Goal: Transaction & Acquisition: Purchase product/service

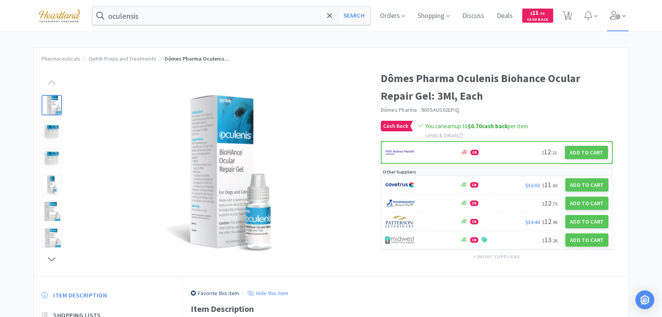
click at [614, 14] on icon at bounding box center [614, 15] width 11 height 9
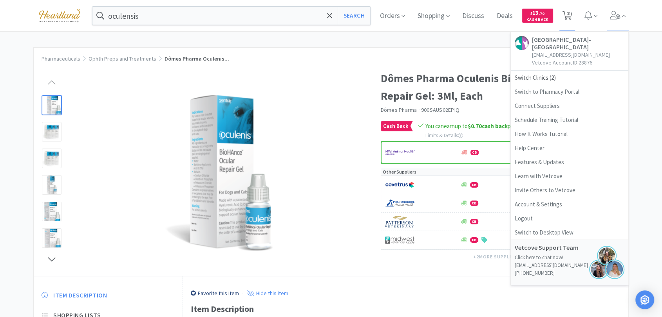
click at [567, 15] on icon at bounding box center [567, 15] width 10 height 9
select select "1"
select select "2"
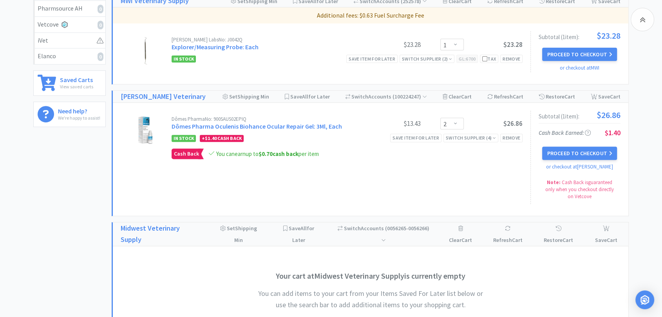
scroll to position [304, 0]
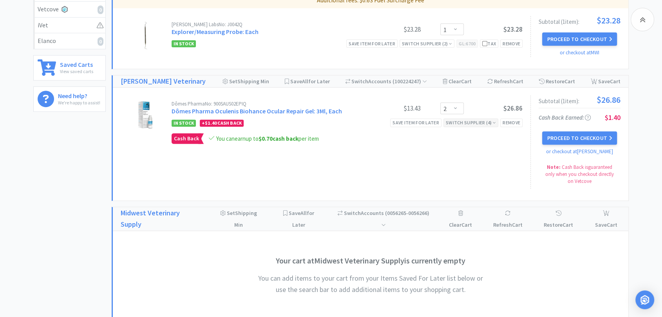
click at [460, 122] on div "Switch Supplier ( 4 )" at bounding box center [470, 122] width 50 height 7
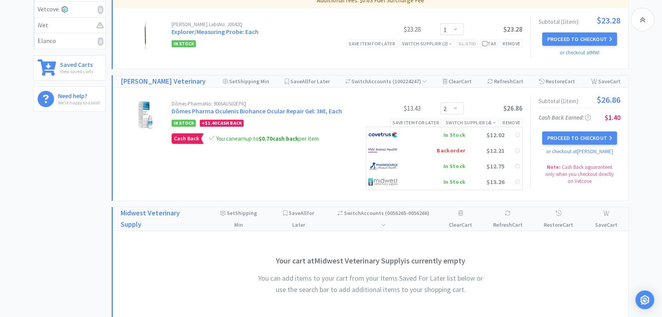
click at [288, 168] on div "Dômes Pharma No: 900SAUS02EPIQ Dômes Pharma Oculenis Biohance Ocular Repair Gel…" at bounding box center [325, 143] width 409 height 94
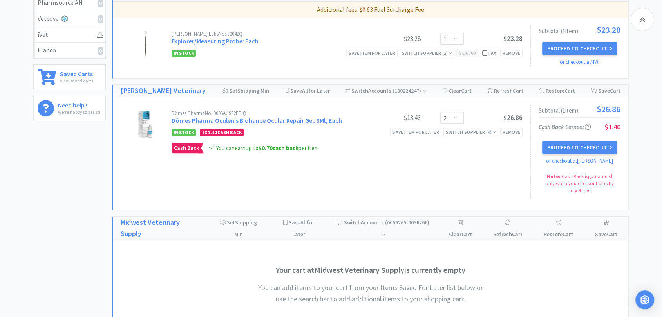
scroll to position [285, 0]
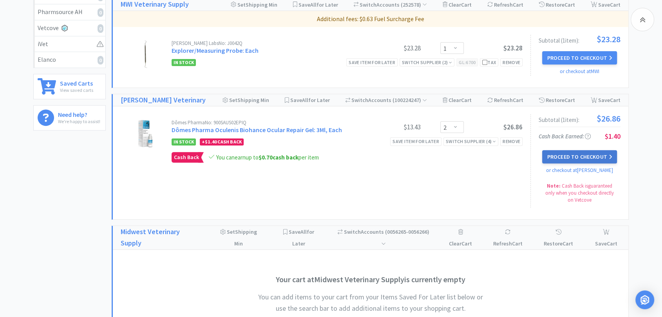
click at [556, 155] on button "Proceed to Checkout" at bounding box center [579, 156] width 74 height 13
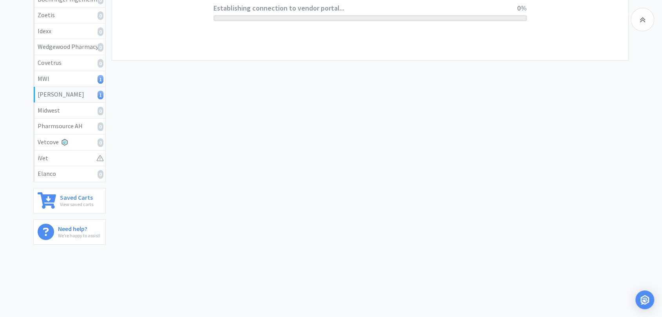
scroll to position [170, 0]
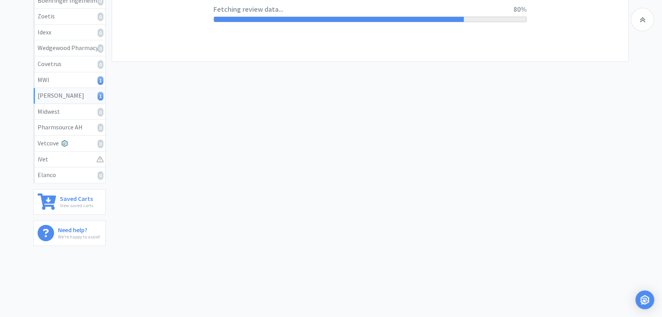
select select "1"
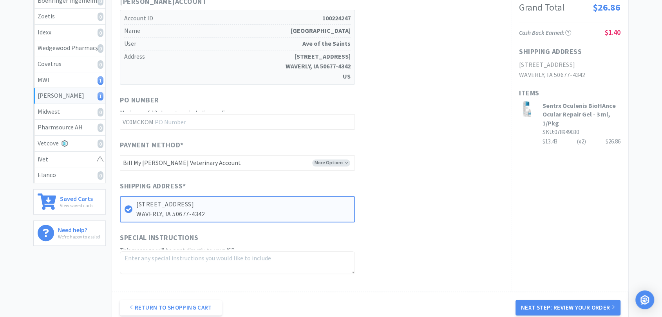
scroll to position [0, 0]
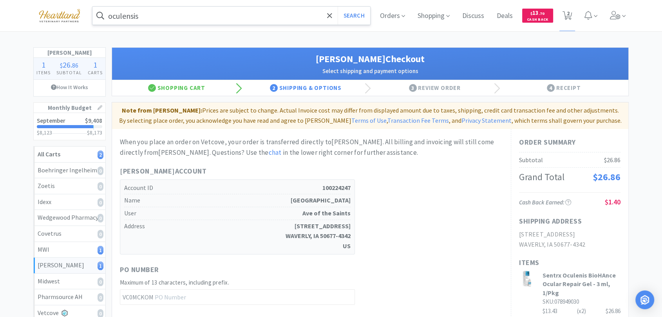
click at [194, 15] on input "oculensis" at bounding box center [231, 16] width 278 height 18
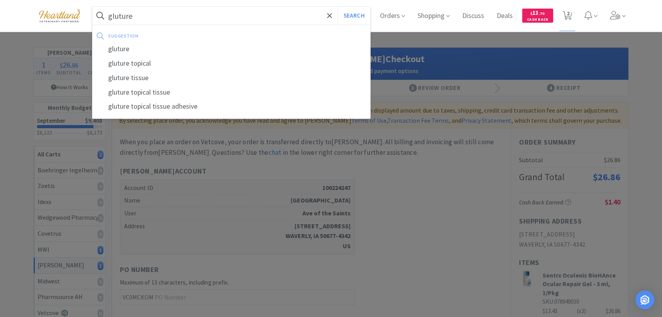
type input "gluture"
click at [337, 7] on button "Search" at bounding box center [353, 16] width 32 height 18
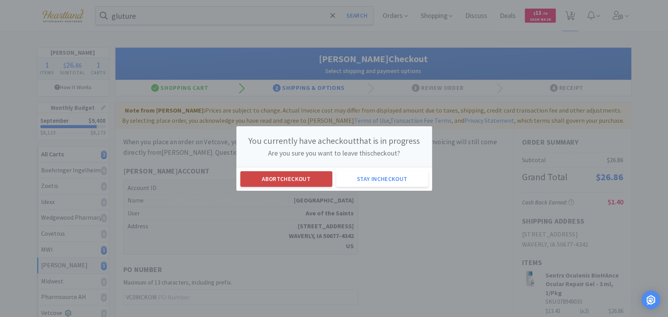
click at [275, 180] on button "Abort checkout" at bounding box center [286, 179] width 92 height 16
select select "1"
select select "2"
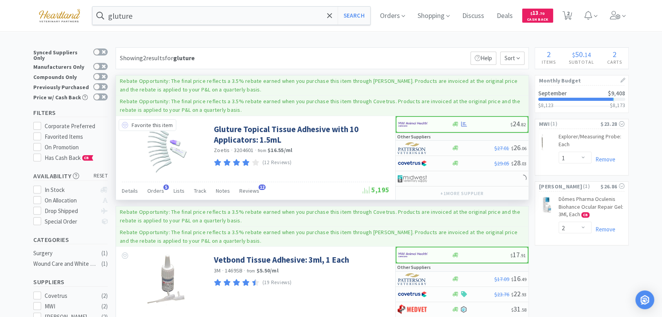
click at [124, 126] on icon at bounding box center [125, 125] width 6 height 6
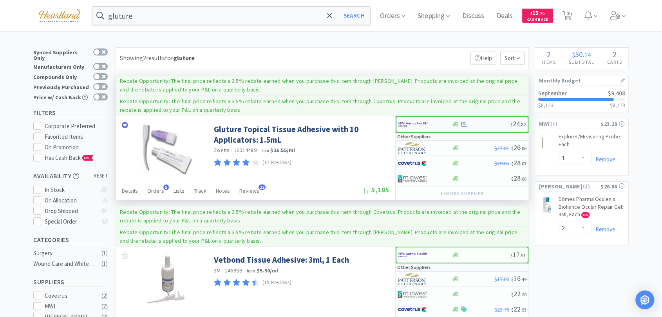
click at [418, 124] on img at bounding box center [412, 125] width 29 height 12
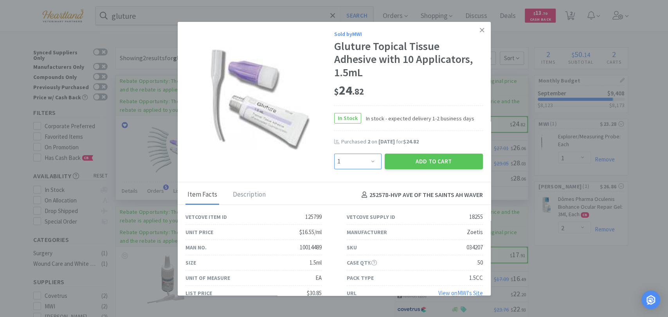
click at [373, 154] on select "Enter Quantity 1 2 3 4 5 6 7 8 9 10 11 12 13 14 15 16 17 18 19 20 Enter Quantity" at bounding box center [357, 162] width 47 height 16
select select "3"
click at [334, 154] on select "Enter Quantity 1 2 3 4 5 6 7 8 9 10 11 12 13 14 15 16 17 18 19 20 Enter Quantity" at bounding box center [357, 162] width 47 height 16
click at [453, 154] on button "Add to Cart" at bounding box center [434, 162] width 98 height 16
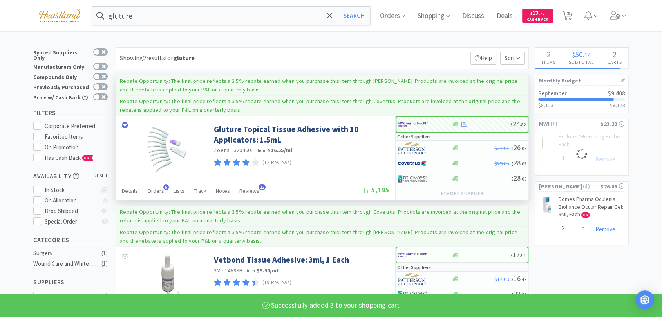
select select "3"
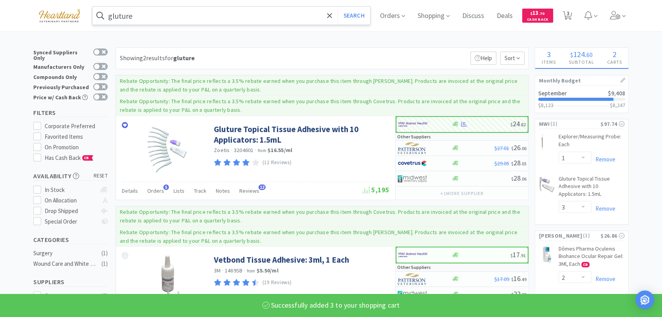
click at [251, 18] on input "gluture" at bounding box center [231, 16] width 278 height 18
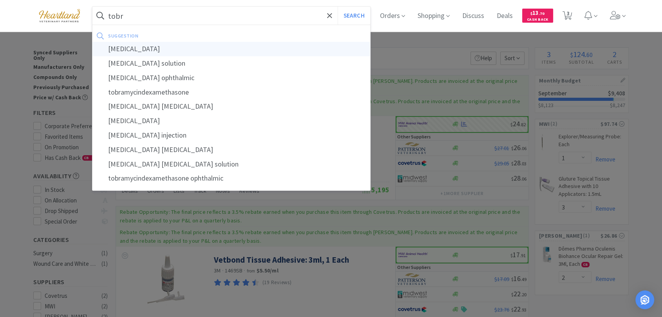
click at [236, 49] on div "[MEDICAL_DATA]" at bounding box center [231, 49] width 278 height 14
type input "[MEDICAL_DATA]"
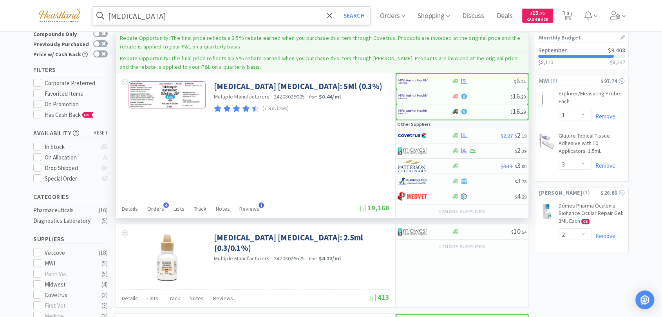
scroll to position [43, 0]
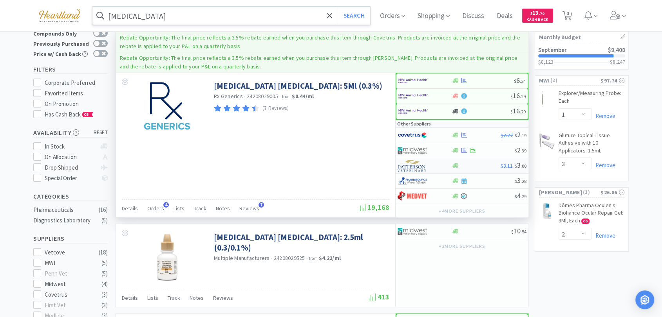
click at [413, 168] on img at bounding box center [411, 166] width 29 height 12
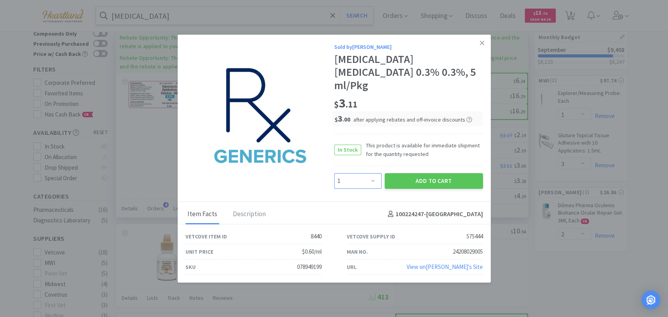
click at [376, 175] on select "Enter Quantity 1 2 3 4 5 6 7 8 9 10 11 12 13 14 15 16 17 18 19 20 Enter Quantity" at bounding box center [357, 181] width 47 height 16
select select "2"
click at [334, 173] on select "Enter Quantity 1 2 3 4 5 6 7 8 9 10 11 12 13 14 15 16 17 18 19 20 Enter Quantity" at bounding box center [357, 181] width 47 height 16
click at [412, 173] on button "Add to Cart" at bounding box center [434, 181] width 98 height 16
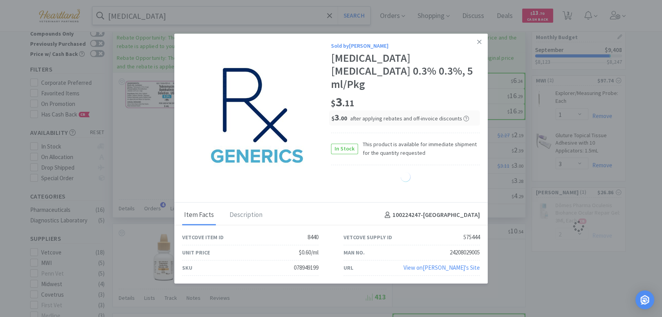
select select "2"
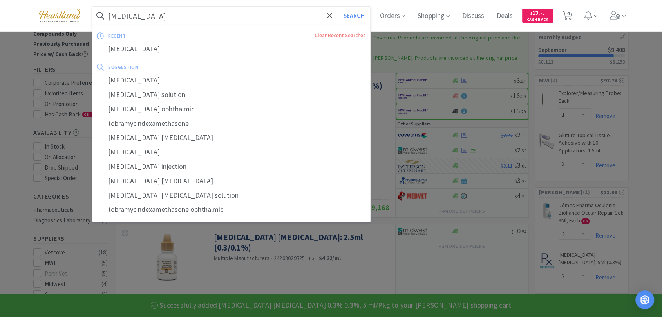
click at [189, 21] on input "[MEDICAL_DATA]" at bounding box center [231, 16] width 278 height 18
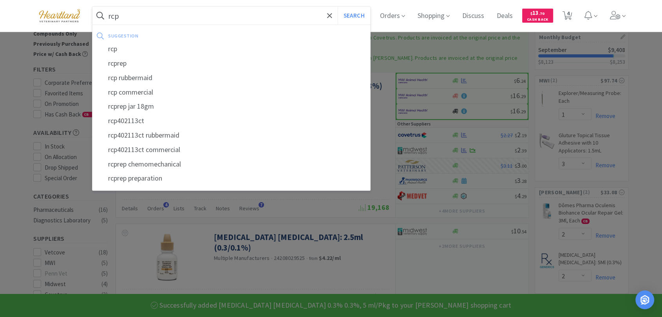
type input "rcp"
click at [337, 7] on button "Search" at bounding box center [353, 16] width 32 height 18
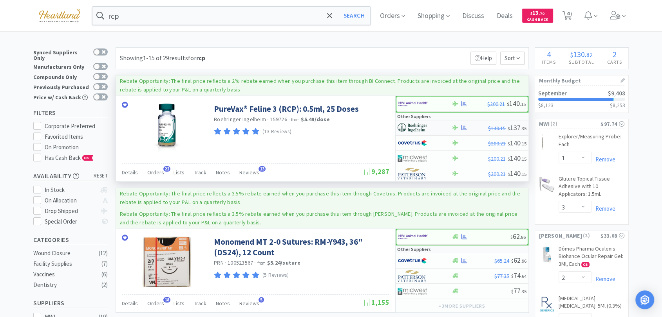
click at [422, 126] on img at bounding box center [411, 128] width 29 height 12
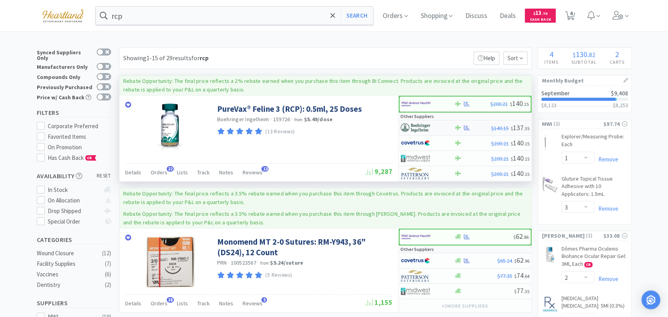
select select "1"
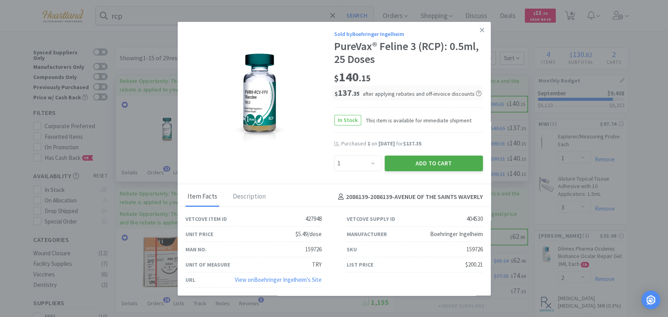
click at [436, 164] on button "Add to Cart" at bounding box center [434, 164] width 98 height 16
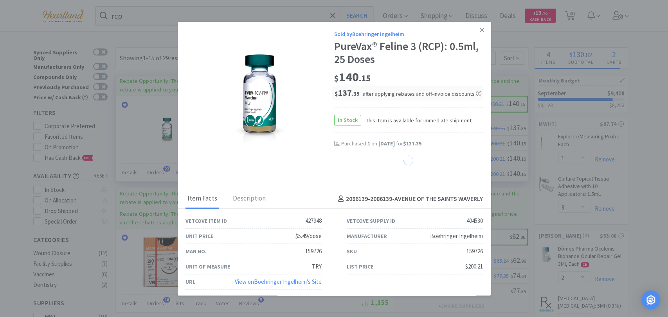
select select "1"
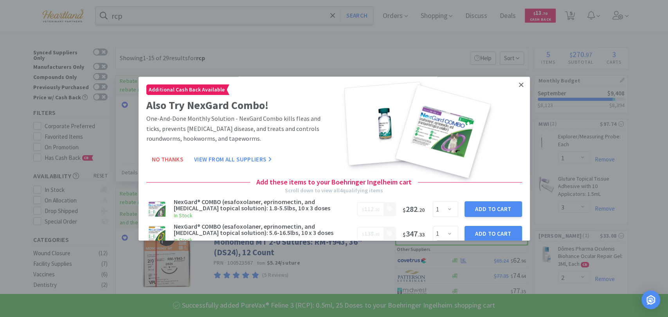
click at [519, 83] on icon at bounding box center [521, 85] width 4 height 4
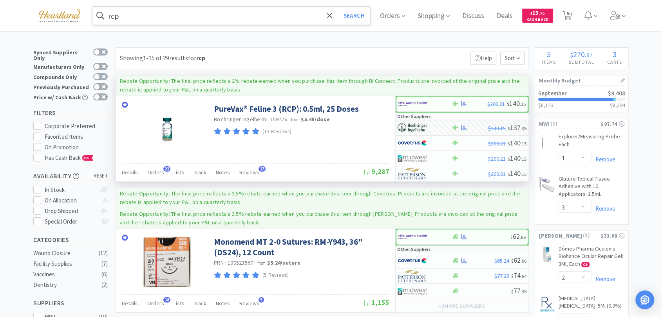
click at [185, 14] on input "rcp" at bounding box center [231, 16] width 278 height 18
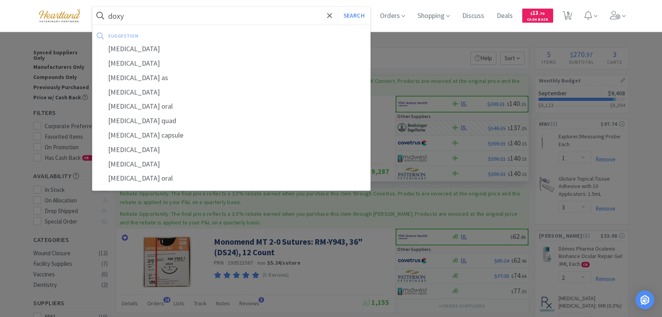
type input "doxy"
click at [337, 7] on button "Search" at bounding box center [353, 16] width 32 height 18
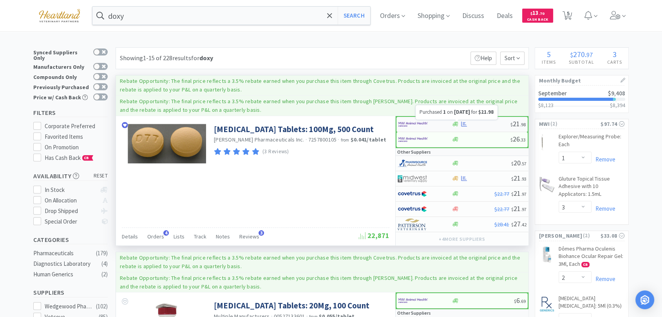
click at [463, 123] on icon at bounding box center [464, 124] width 6 height 5
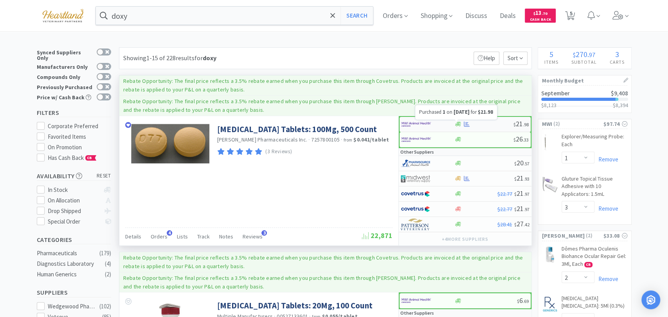
select select "1"
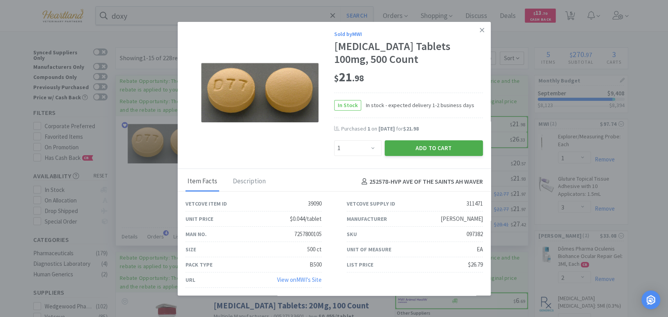
click at [463, 149] on button "Add to Cart" at bounding box center [434, 149] width 98 height 16
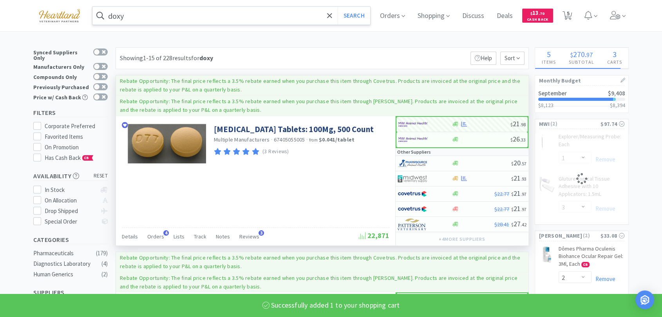
select select "1"
select select "3"
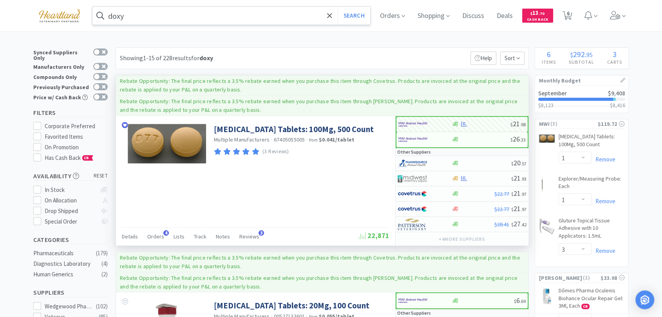
click at [145, 17] on input "doxy" at bounding box center [231, 16] width 278 height 18
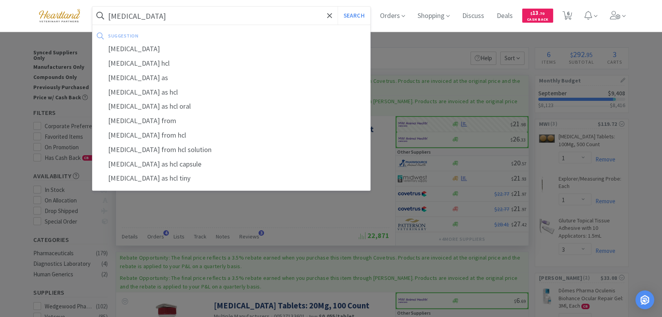
type input "[MEDICAL_DATA]"
click at [337, 7] on button "Search" at bounding box center [353, 16] width 32 height 18
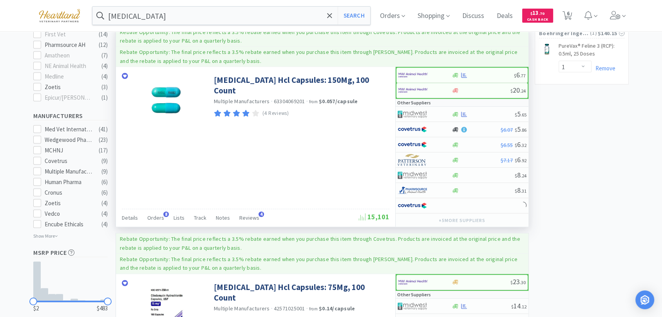
scroll to position [348, 0]
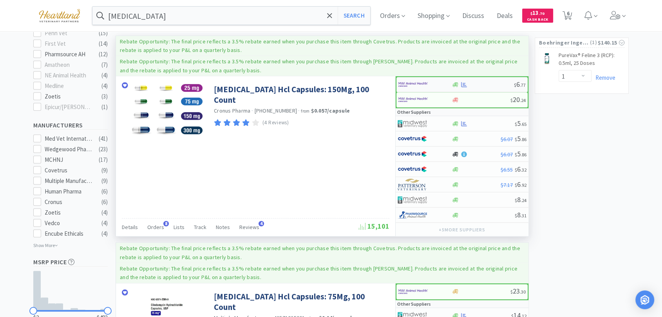
click at [420, 79] on img at bounding box center [412, 85] width 29 height 12
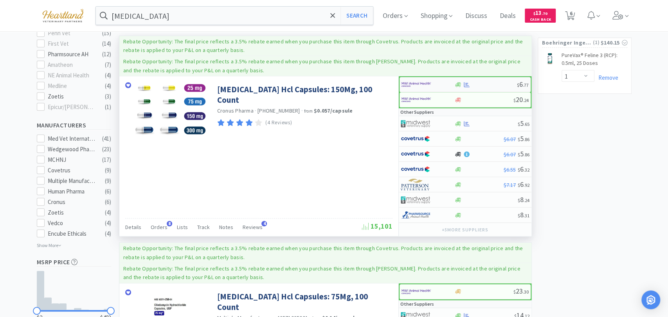
select select "1"
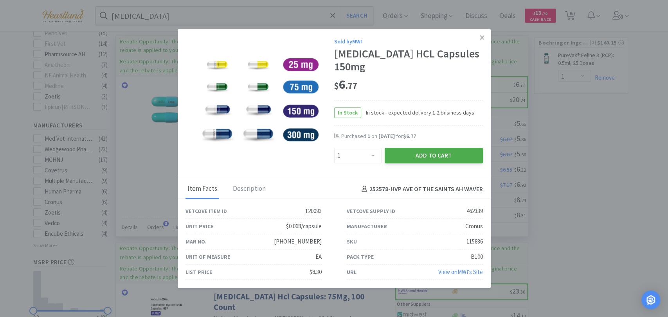
click at [409, 154] on button "Add to Cart" at bounding box center [434, 156] width 98 height 16
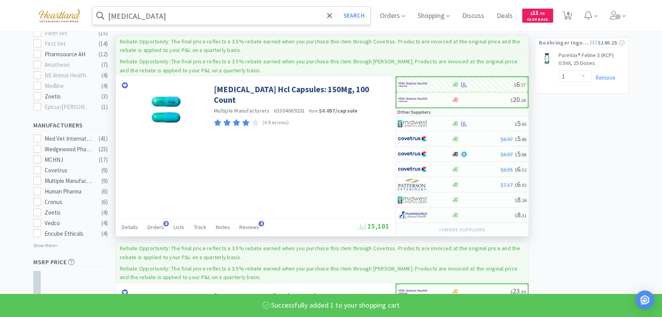
click at [212, 18] on input "[MEDICAL_DATA]" at bounding box center [231, 16] width 278 height 18
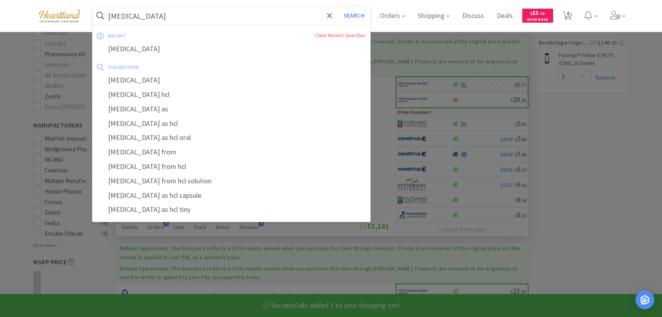
select select "1"
select select "3"
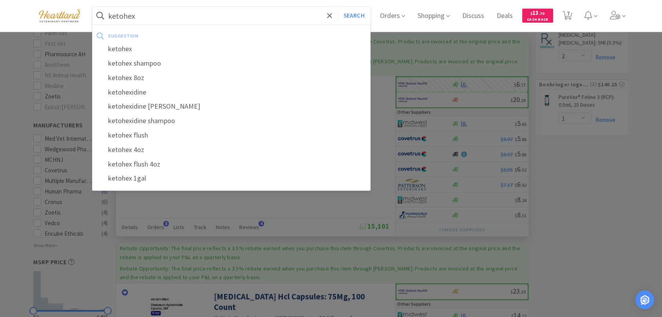
type input "ketohex"
click at [337, 7] on button "Search" at bounding box center [353, 16] width 32 height 18
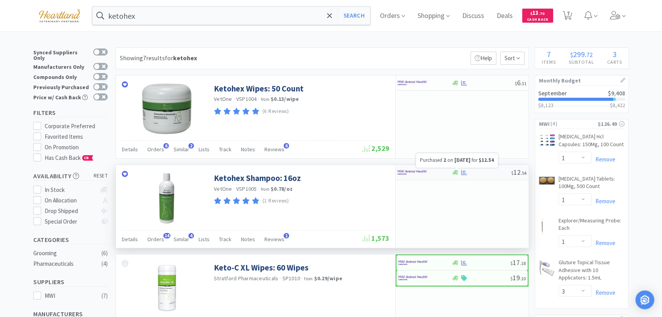
click at [465, 173] on icon at bounding box center [464, 172] width 6 height 5
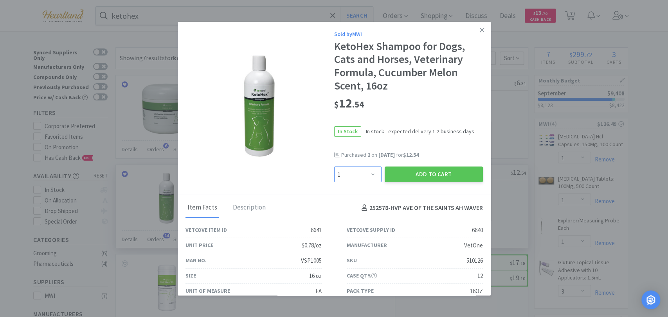
click at [373, 176] on select "Enter Quantity 1 2 3 4 5 6 7 8 9 10 11 12 13 14 15 16 17 18 19 20 Enter Quantity" at bounding box center [357, 175] width 47 height 16
select select "2"
click at [334, 167] on select "Enter Quantity 1 2 3 4 5 6 7 8 9 10 11 12 13 14 15 16 17 18 19 20 Enter Quantity" at bounding box center [357, 175] width 47 height 16
click at [420, 170] on button "Add to Cart" at bounding box center [434, 175] width 98 height 16
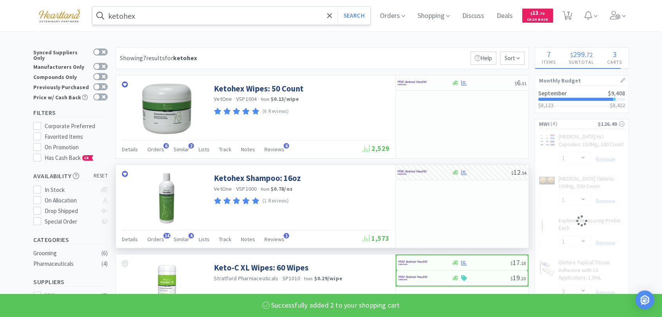
click at [194, 20] on input "ketohex" at bounding box center [231, 16] width 278 height 18
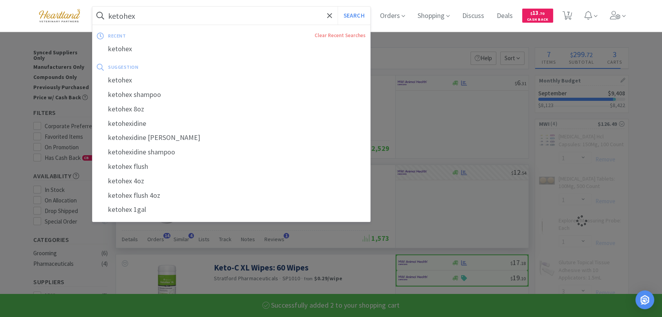
select select "2"
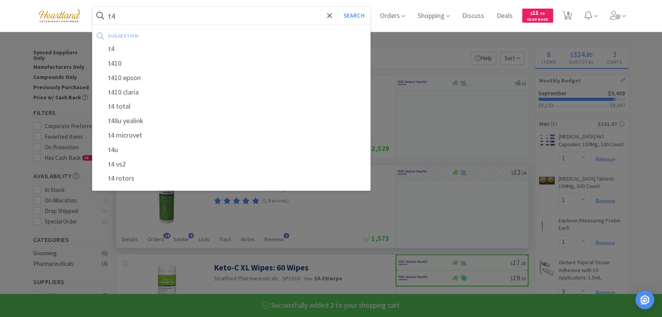
type input "t4"
click at [337, 7] on button "Search" at bounding box center [353, 16] width 32 height 18
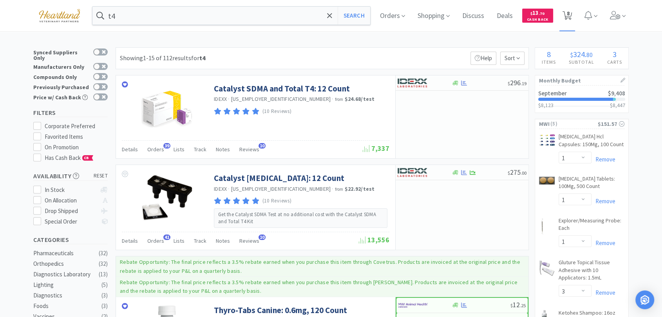
click at [569, 16] on span "8" at bounding box center [567, 13] width 3 height 31
select select "1"
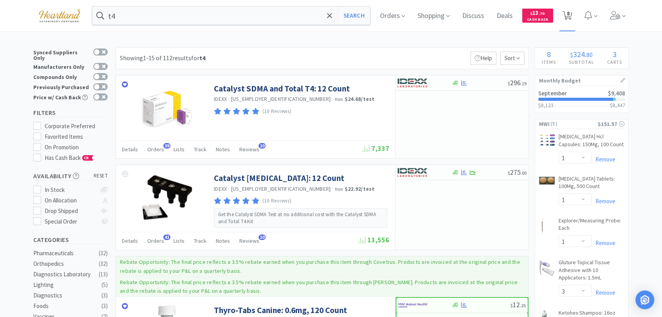
select select "3"
select select "2"
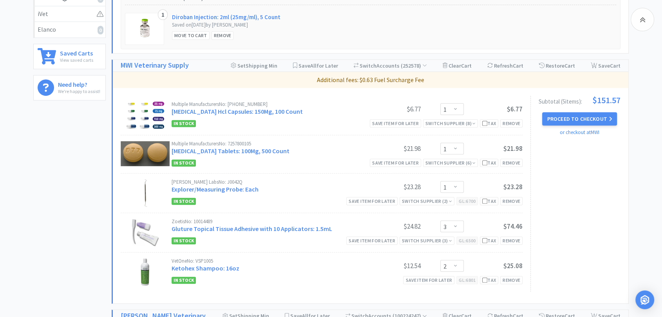
scroll to position [348, 0]
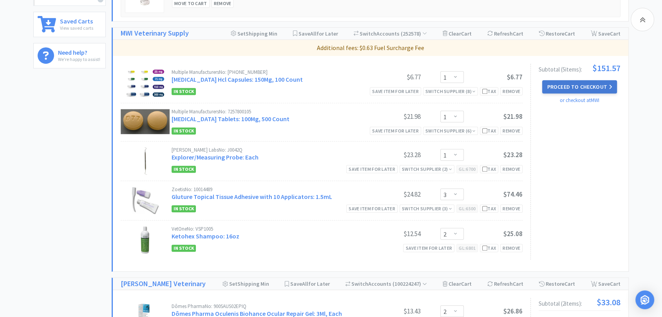
click at [575, 85] on button "Proceed to Checkout" at bounding box center [579, 86] width 74 height 13
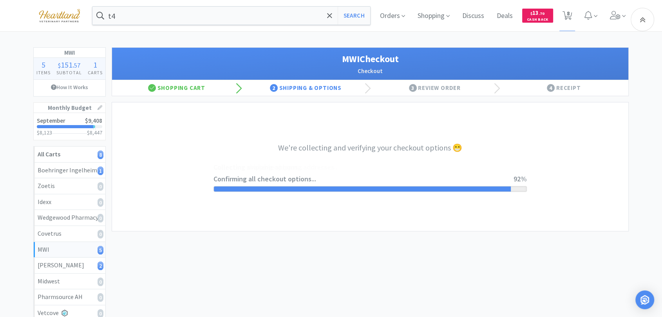
select select "STD_"
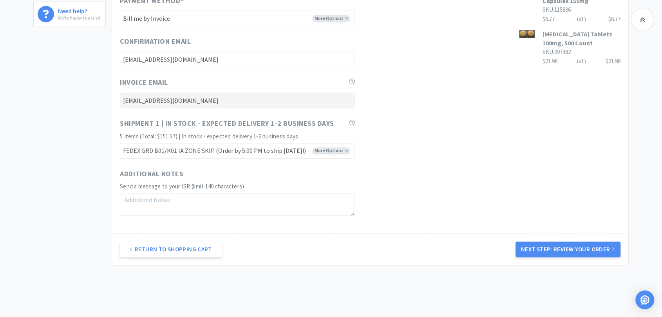
scroll to position [417, 0]
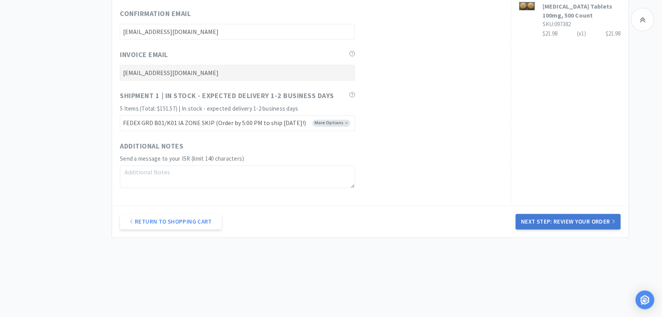
click at [568, 218] on button "Next Step: Review Your Order" at bounding box center [567, 222] width 105 height 16
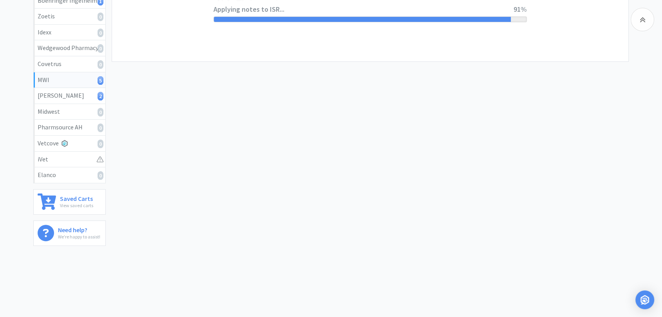
scroll to position [0, 0]
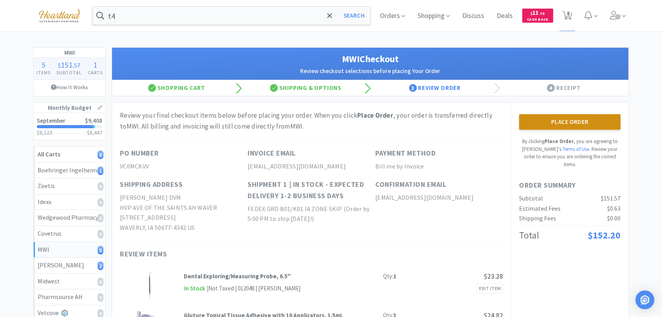
click at [576, 120] on button "Place Order" at bounding box center [569, 122] width 101 height 16
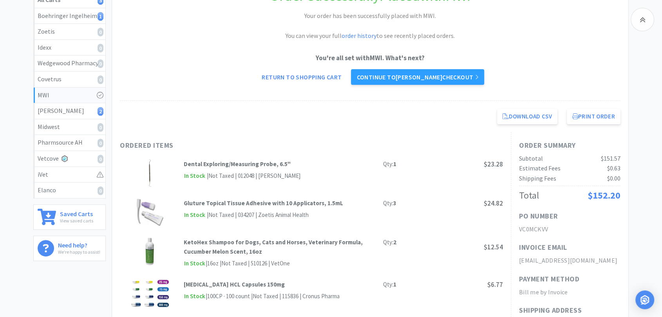
scroll to position [174, 0]
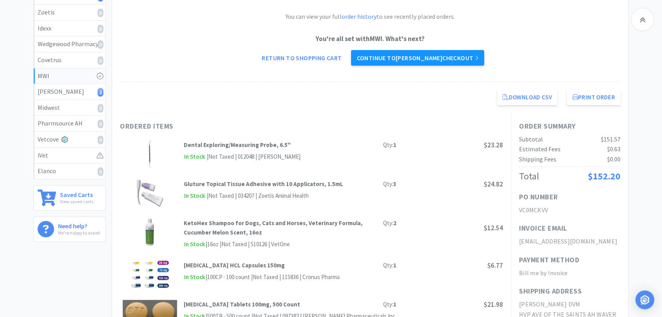
click at [405, 60] on link "Continue to [PERSON_NAME] checkout" at bounding box center [417, 58] width 133 height 16
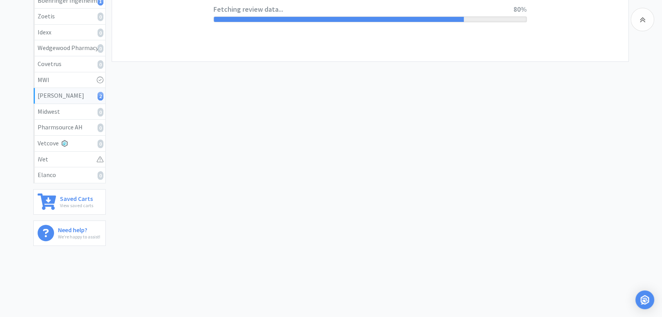
select select "1"
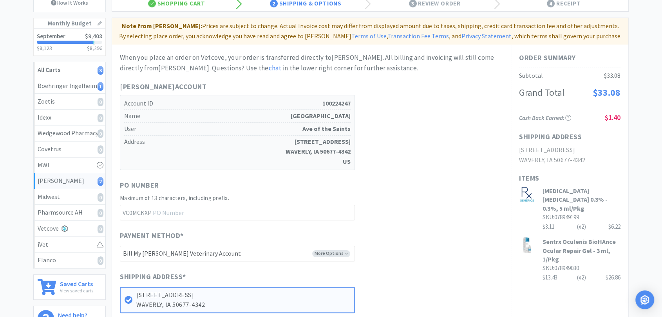
scroll to position [0, 0]
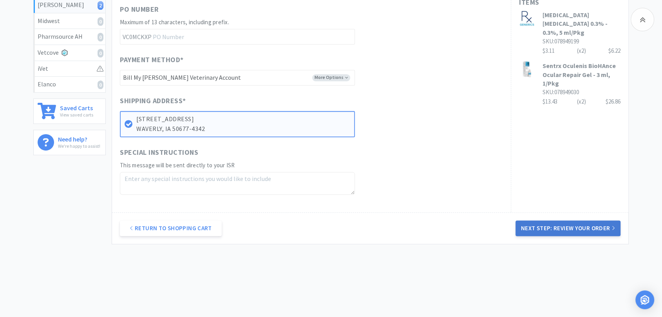
click at [564, 231] on button "Next Step: Review Your Order" at bounding box center [567, 229] width 105 height 16
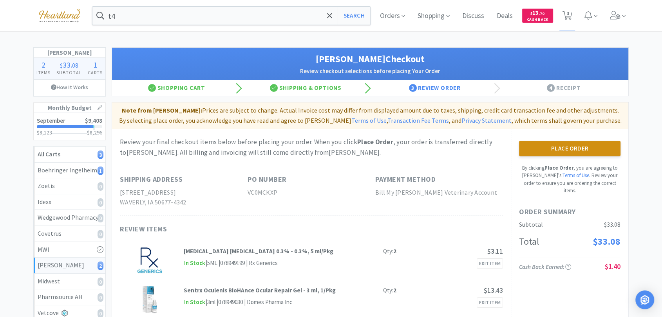
click at [540, 147] on button "Place Order" at bounding box center [569, 149] width 101 height 16
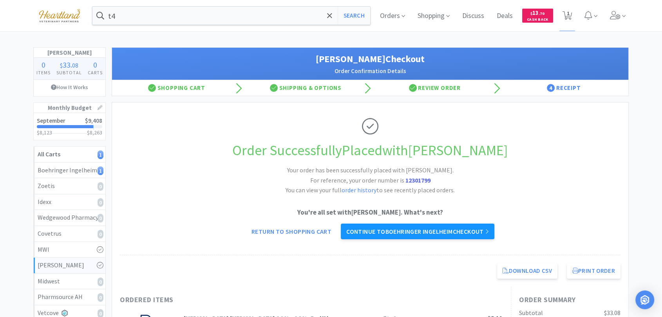
click at [462, 232] on link "Continue to Boehringer Ingelheim checkout" at bounding box center [417, 232] width 153 height 16
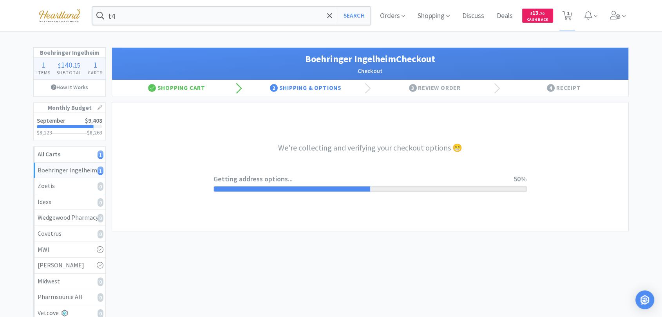
select select "invoice"
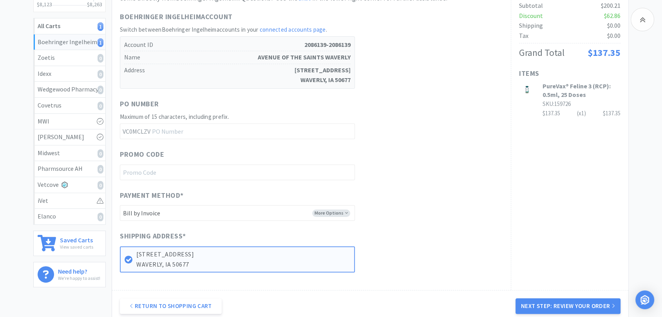
scroll to position [213, 0]
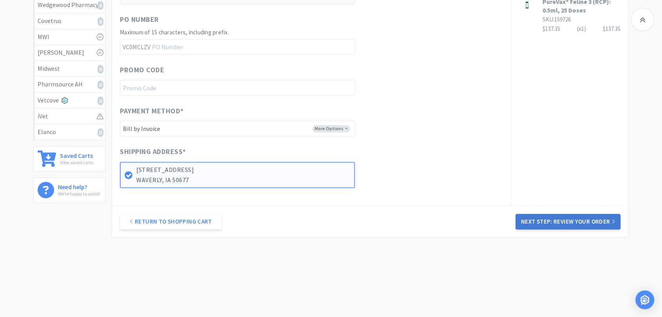
click at [565, 218] on button "Next Step: Review Your Order" at bounding box center [567, 222] width 105 height 16
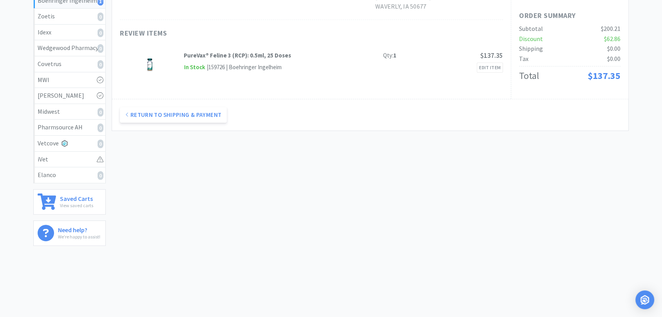
scroll to position [0, 0]
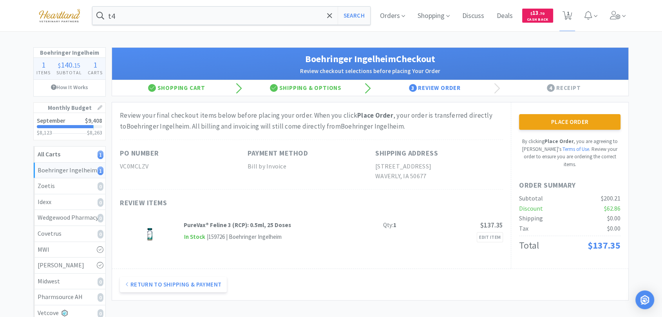
click at [519, 194] on div "Subtotal" at bounding box center [531, 199] width 24 height 10
click at [598, 121] on button "Place Order" at bounding box center [569, 122] width 101 height 16
